Goal: Task Accomplishment & Management: Use online tool/utility

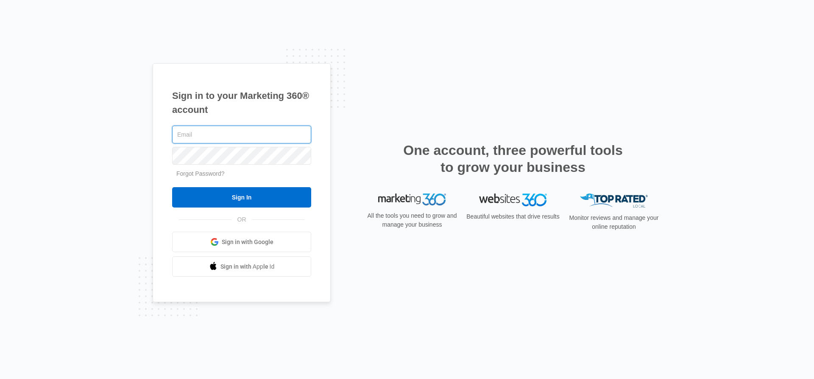
type input "[EMAIL_ADDRESS][DOMAIN_NAME]"
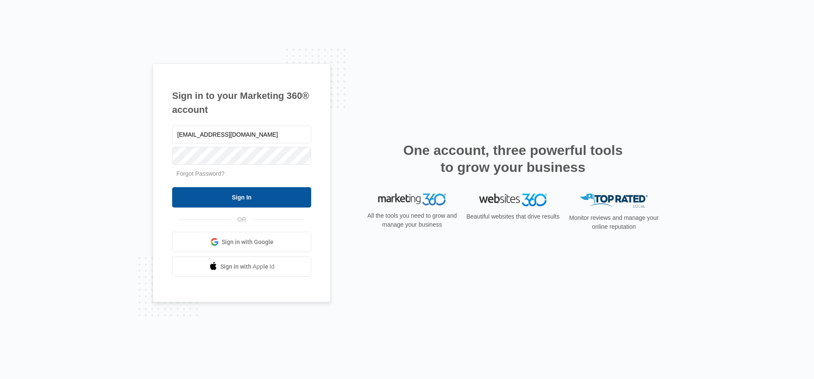
click at [256, 195] on input "Sign In" at bounding box center [241, 197] width 139 height 20
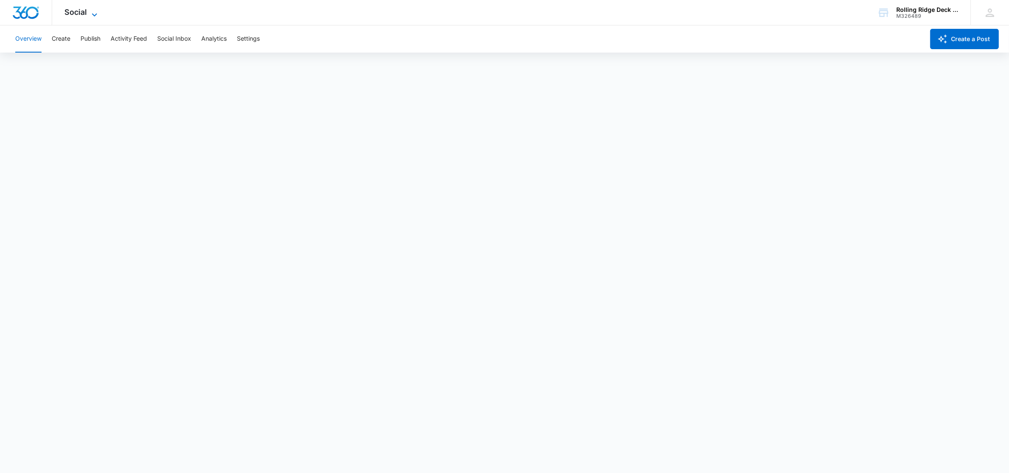
click at [75, 11] on span "Social" at bounding box center [76, 12] width 22 height 9
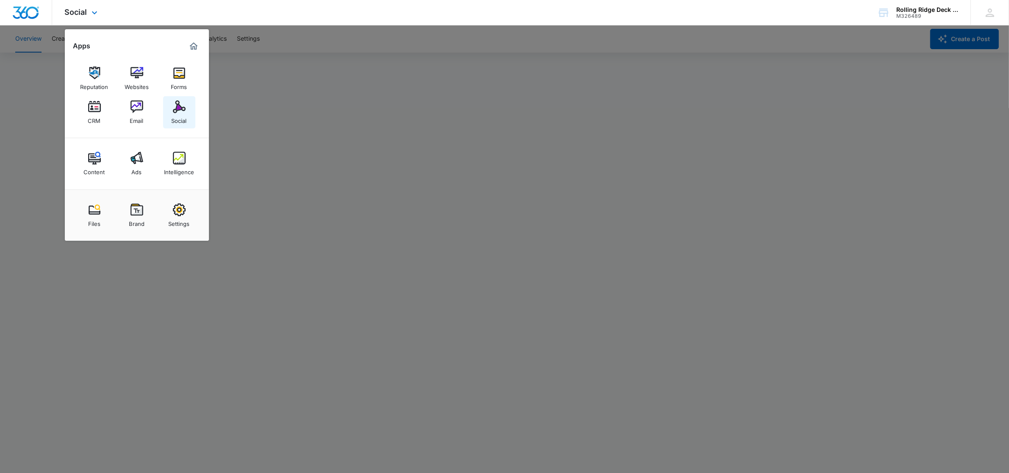
click at [181, 115] on div "Social" at bounding box center [179, 118] width 15 height 11
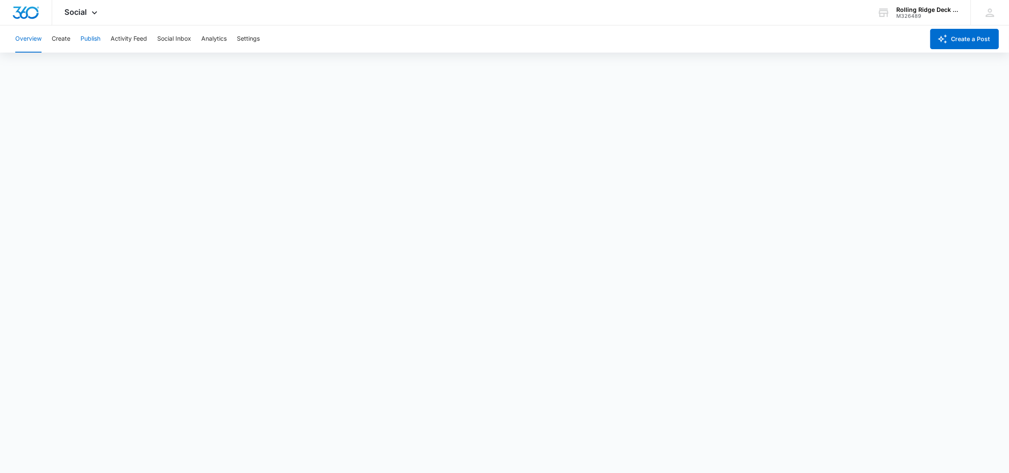
click at [81, 42] on button "Publish" at bounding box center [91, 38] width 20 height 27
click at [69, 67] on button "Schedules" at bounding box center [64, 65] width 29 height 24
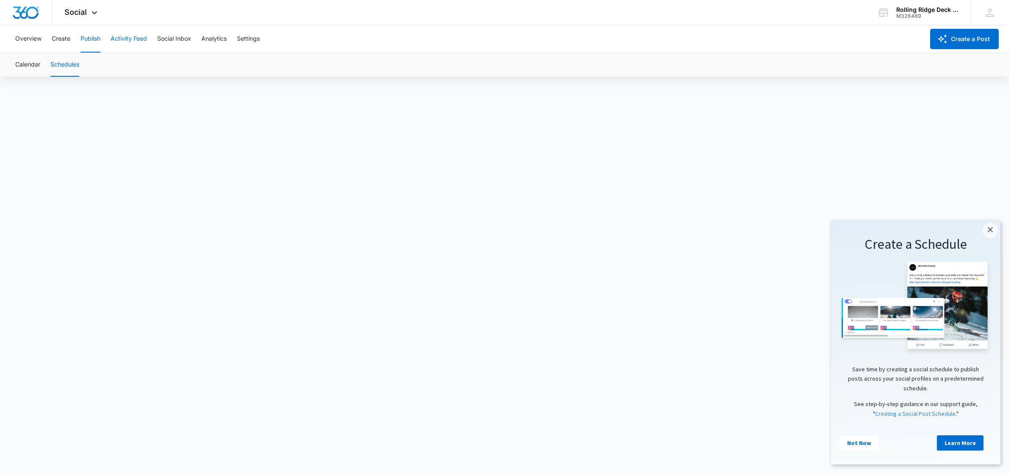
click at [123, 39] on button "Activity Feed" at bounding box center [129, 38] width 36 height 27
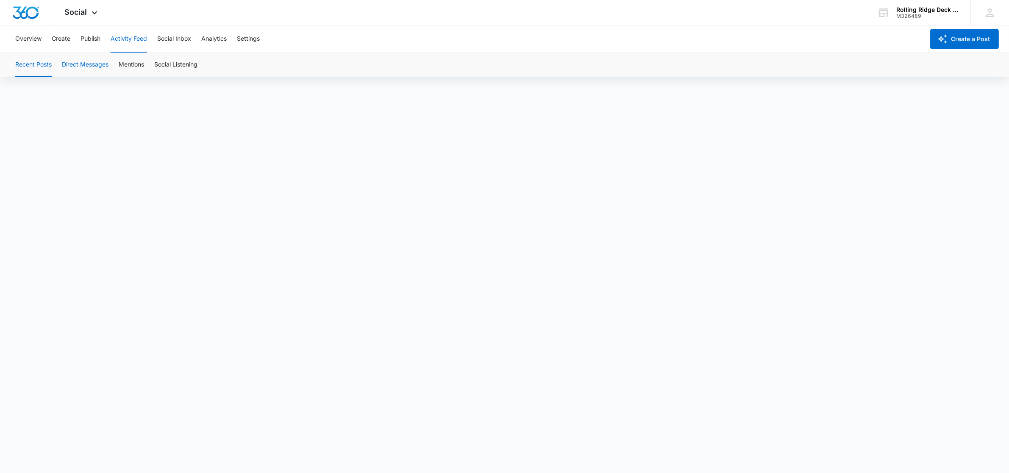
click at [92, 69] on button "Direct Messages" at bounding box center [85, 65] width 47 height 24
click at [136, 61] on button "Mentions" at bounding box center [131, 65] width 25 height 24
click at [189, 66] on button "Social Listening" at bounding box center [175, 65] width 43 height 24
click at [86, 68] on button "Direct Messages" at bounding box center [85, 65] width 47 height 24
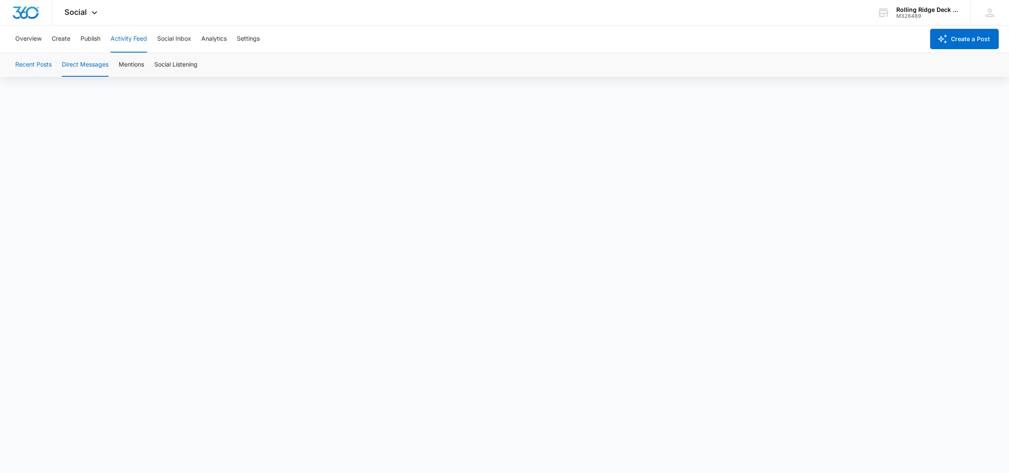
click at [39, 75] on button "Recent Posts" at bounding box center [33, 65] width 36 height 24
click at [100, 44] on button "Publish" at bounding box center [91, 38] width 20 height 27
click at [62, 42] on button "Create" at bounding box center [61, 38] width 19 height 27
